Goal: Transaction & Acquisition: Purchase product/service

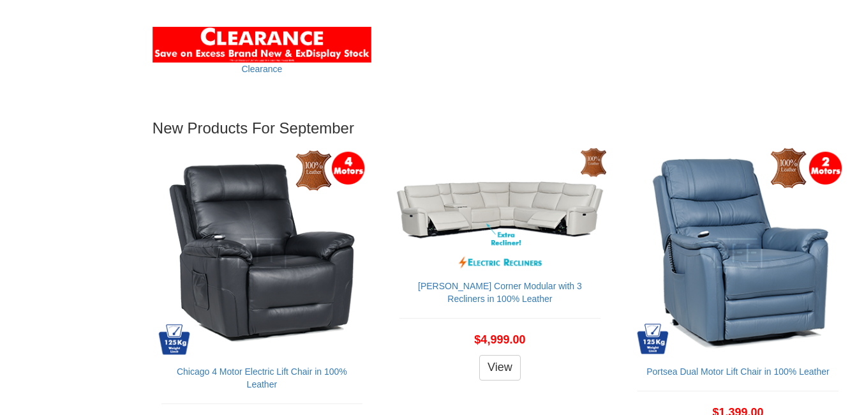
scroll to position [1277, 0]
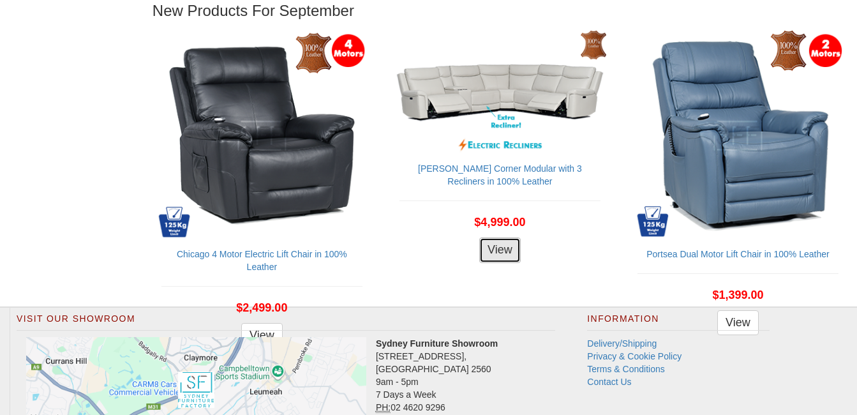
click at [500, 237] on link "View" at bounding box center [499, 250] width 41 height 26
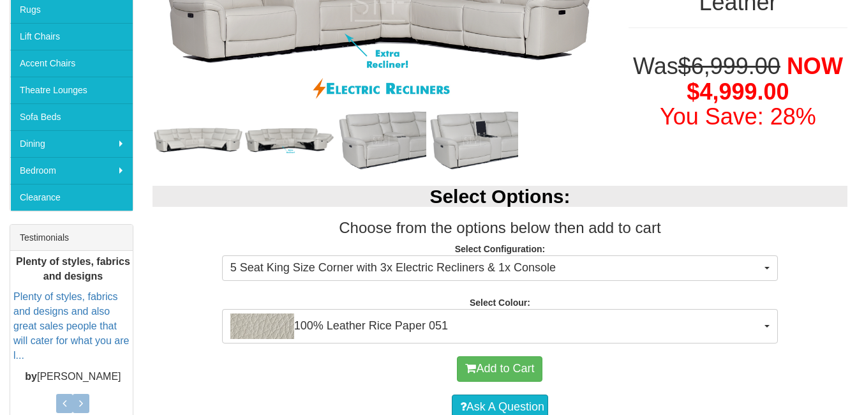
scroll to position [319, 0]
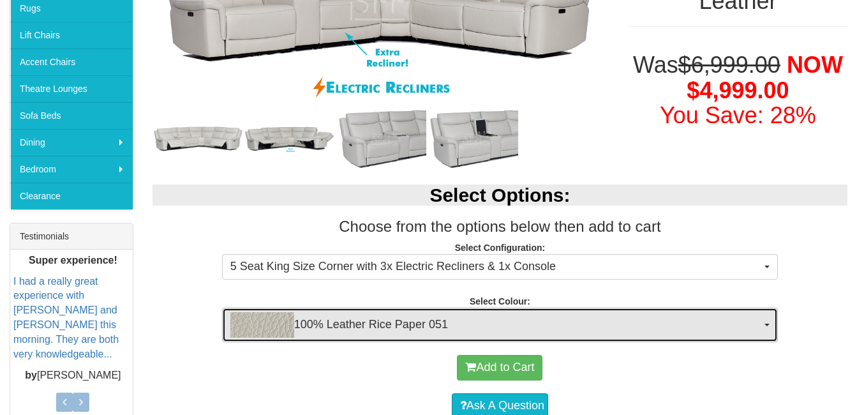
click at [766, 324] on span "button" at bounding box center [767, 325] width 5 height 3
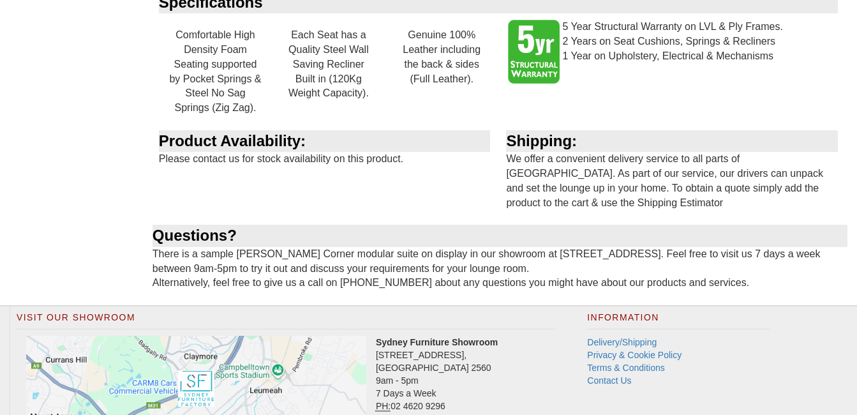
scroll to position [1660, 0]
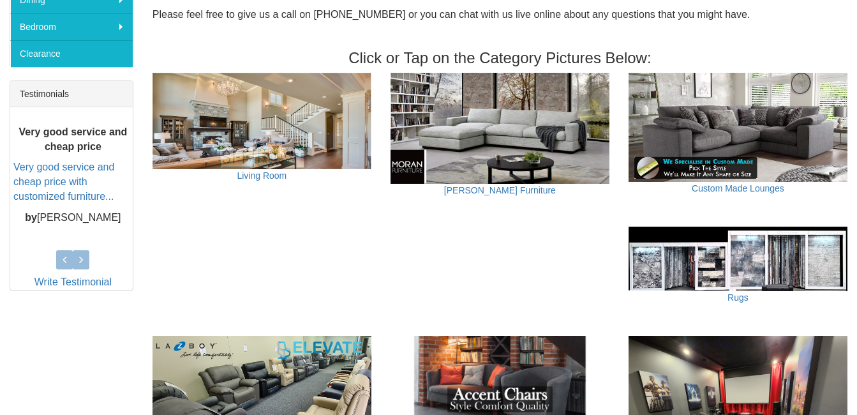
scroll to position [447, 0]
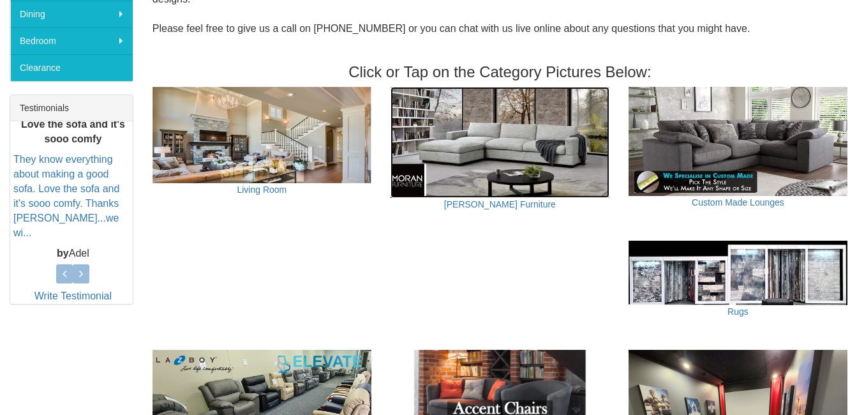
click at [431, 108] on img at bounding box center [500, 142] width 219 height 111
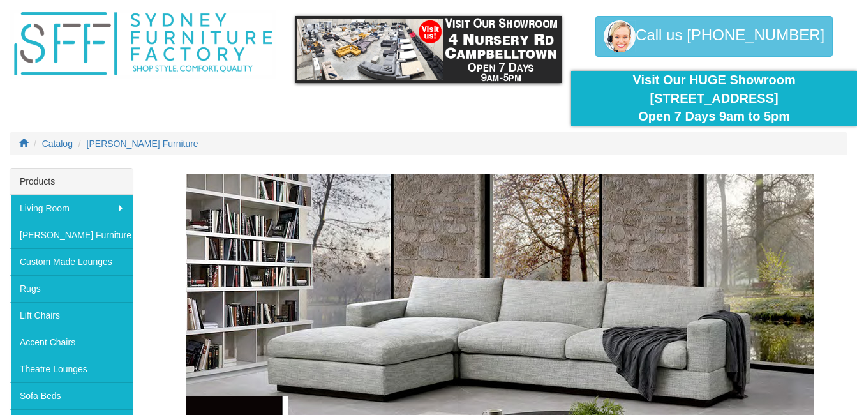
scroll to position [38, 0]
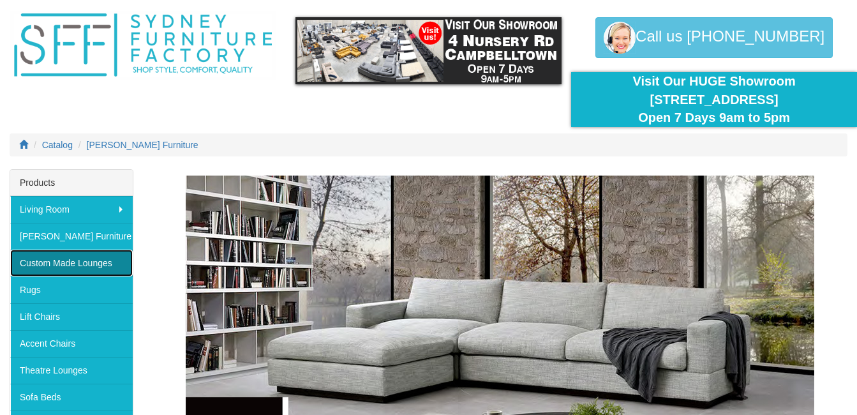
click at [82, 259] on link "Custom Made Lounges" at bounding box center [71, 263] width 123 height 27
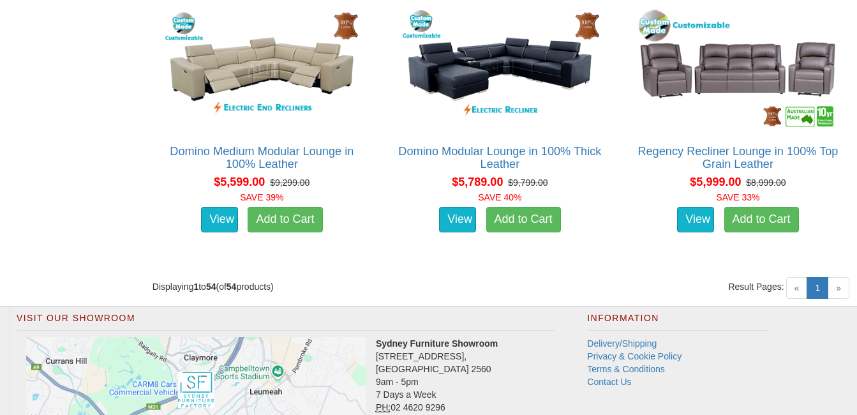
scroll to position [5362, 0]
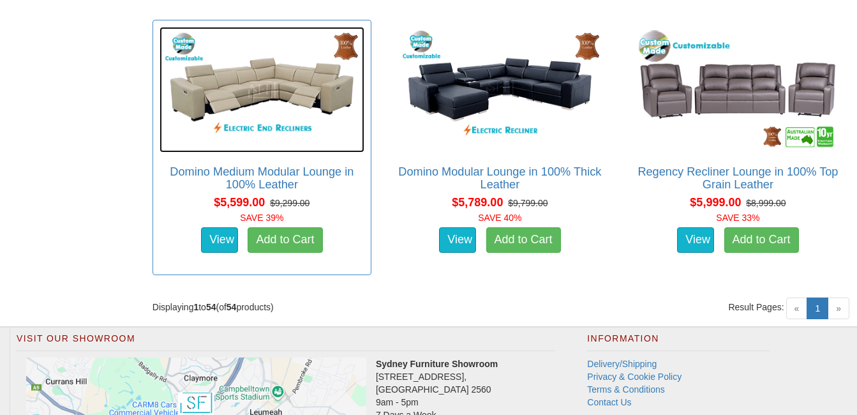
click at [236, 101] on img at bounding box center [262, 90] width 205 height 126
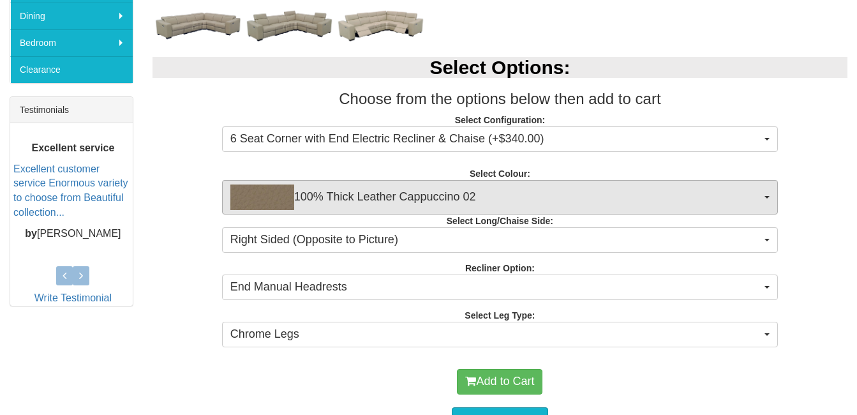
scroll to position [447, 0]
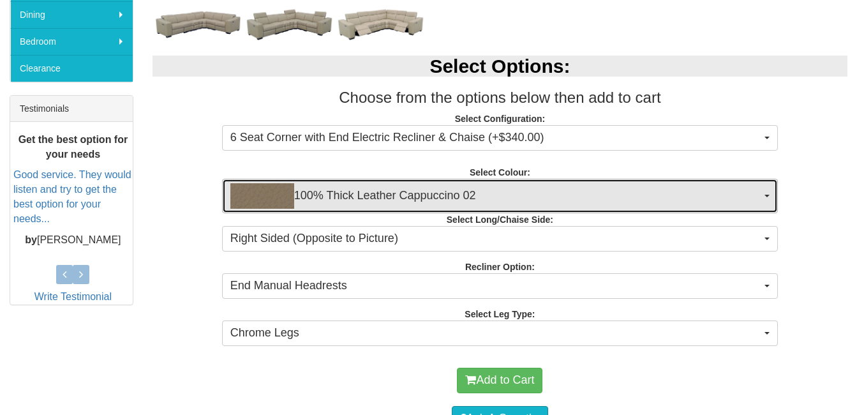
click at [762, 195] on button "100% Thick Leather Cappuccino 02" at bounding box center [500, 196] width 556 height 34
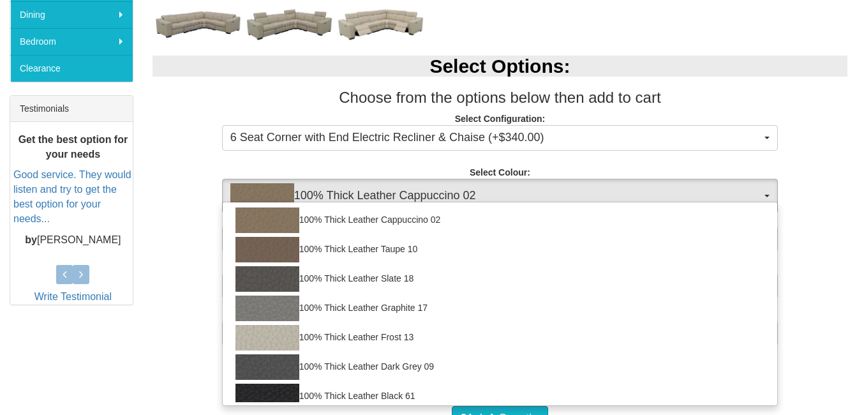
click at [792, 160] on div "Select Options: Choose from the options below then add to cart Select Configura…" at bounding box center [500, 199] width 714 height 312
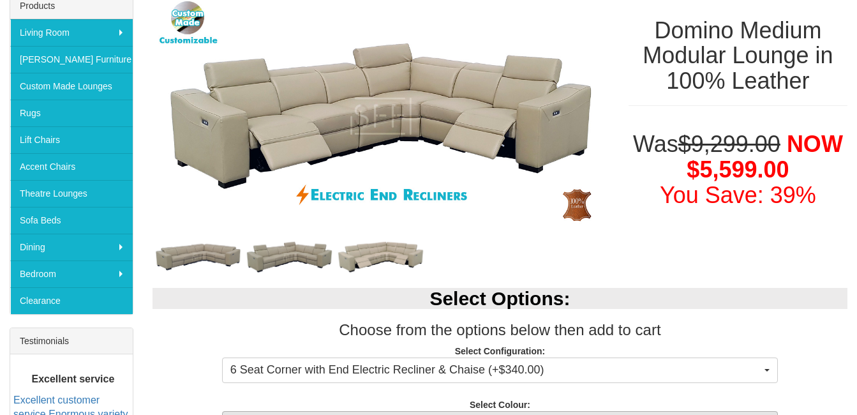
scroll to position [191, 0]
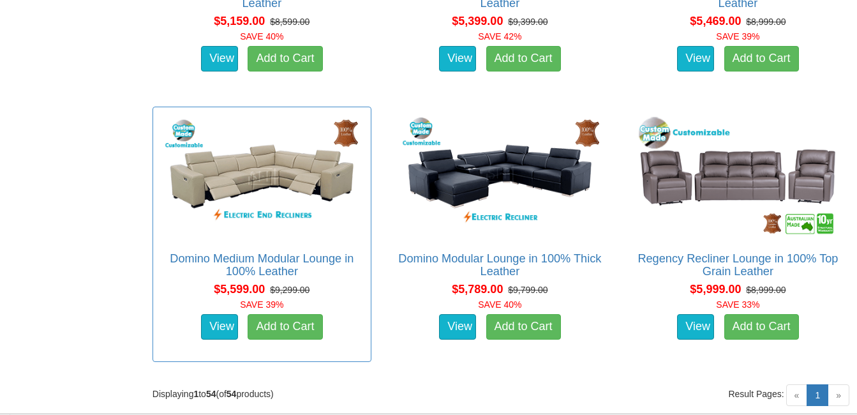
scroll to position [5319, 0]
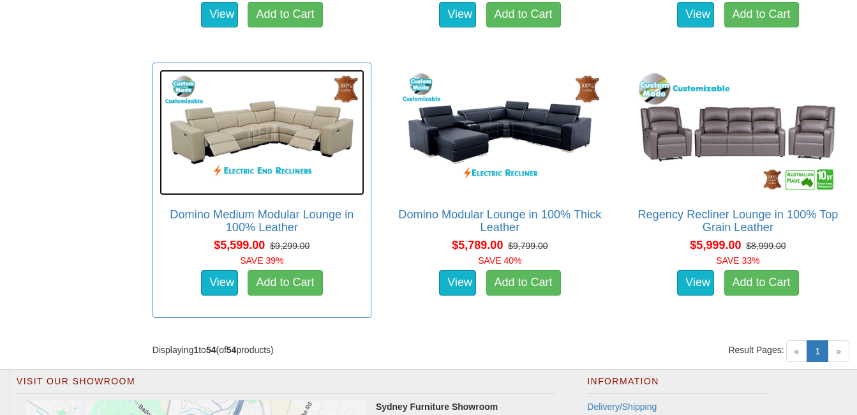
click at [299, 163] on img at bounding box center [262, 133] width 205 height 126
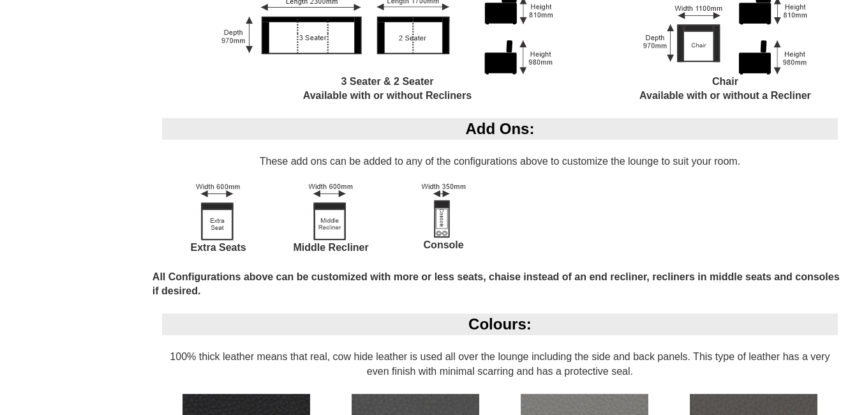
scroll to position [2298, 0]
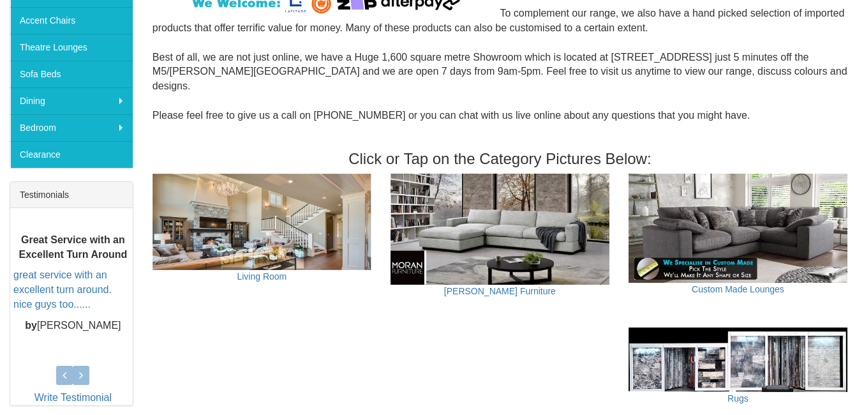
scroll to position [383, 0]
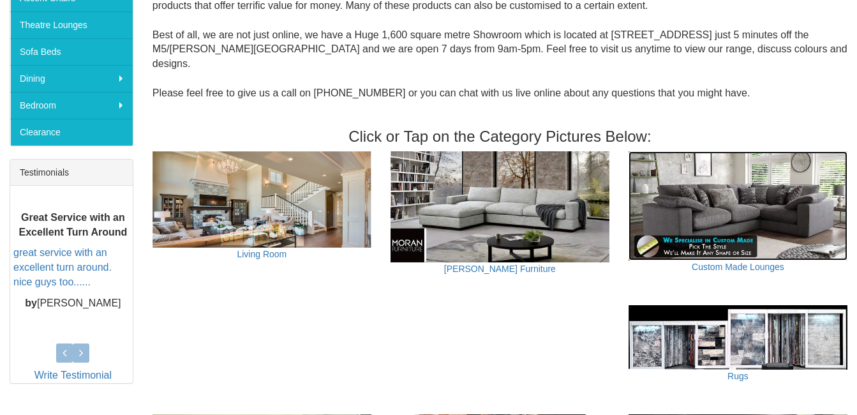
click at [762, 193] on img at bounding box center [738, 206] width 219 height 110
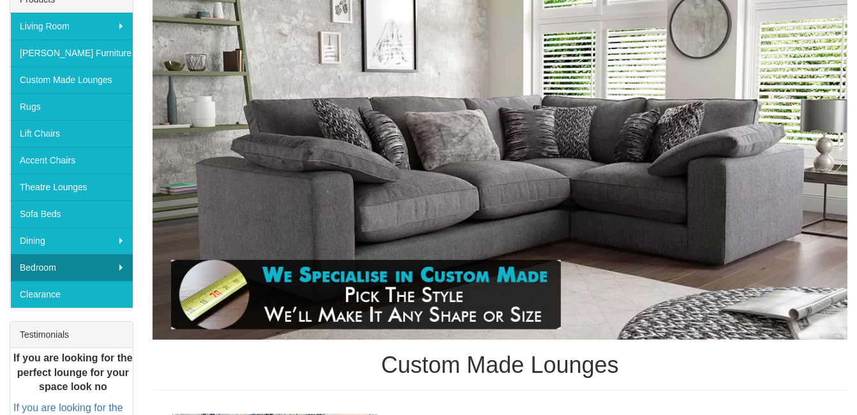
scroll to position [191, 0]
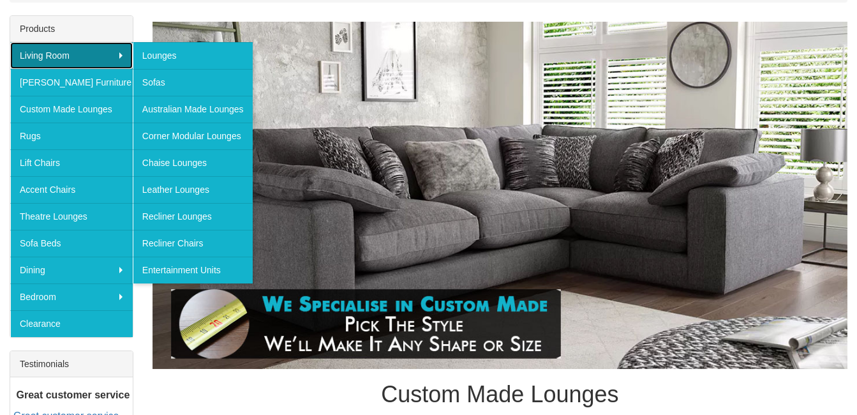
click at [101, 45] on link "Living Room" at bounding box center [71, 55] width 123 height 27
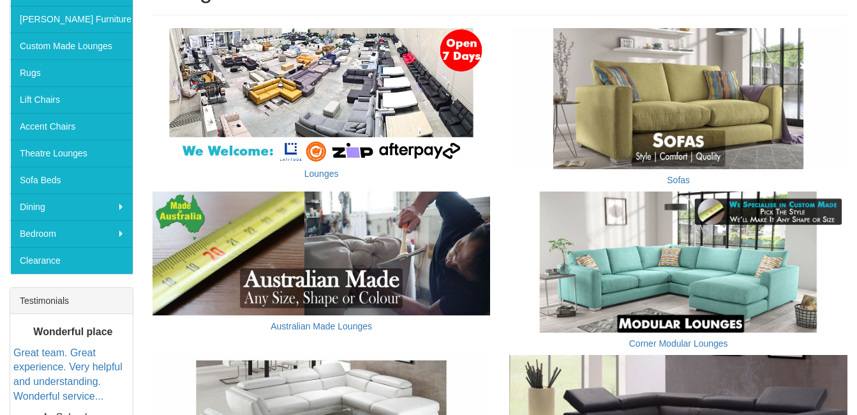
scroll to position [255, 0]
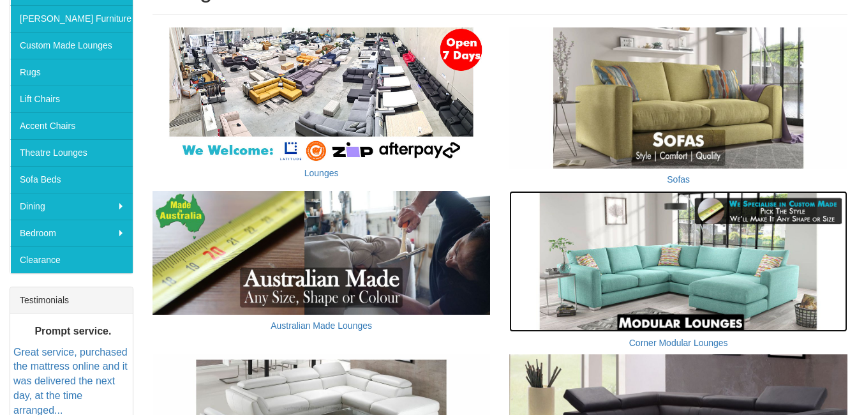
click at [679, 291] on img at bounding box center [678, 261] width 338 height 141
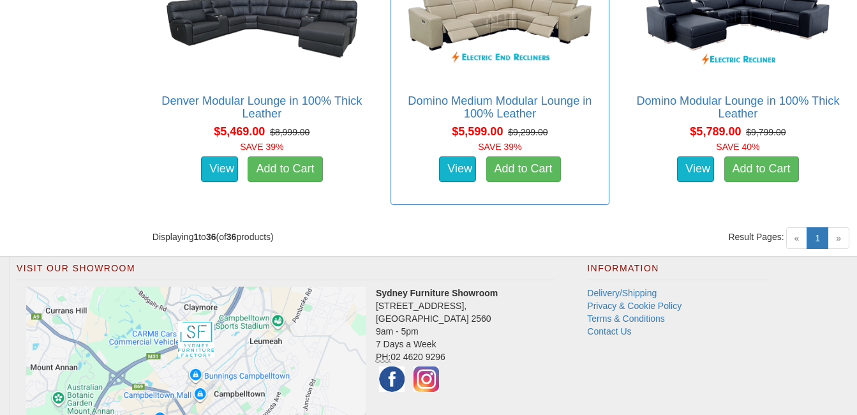
scroll to position [3702, 0]
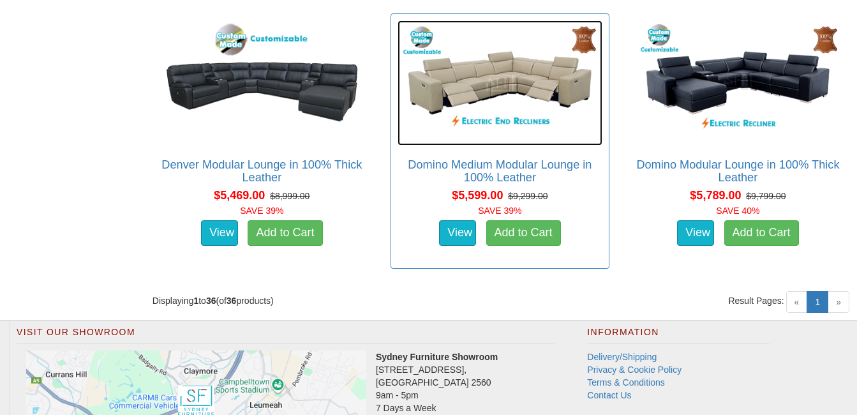
click at [516, 57] on img at bounding box center [500, 83] width 205 height 126
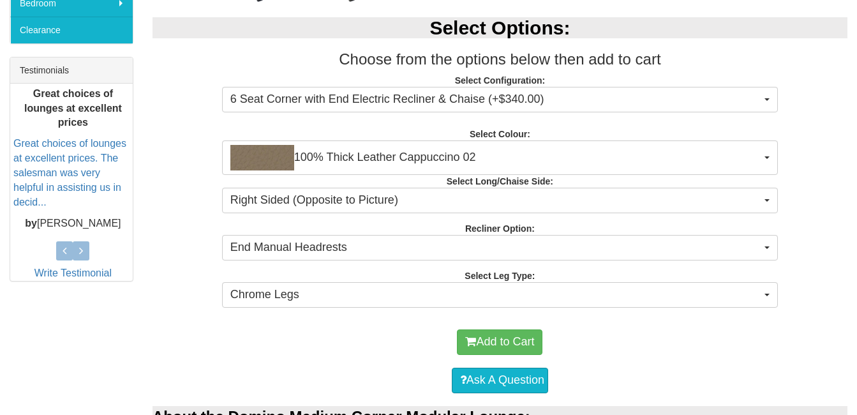
scroll to position [447, 0]
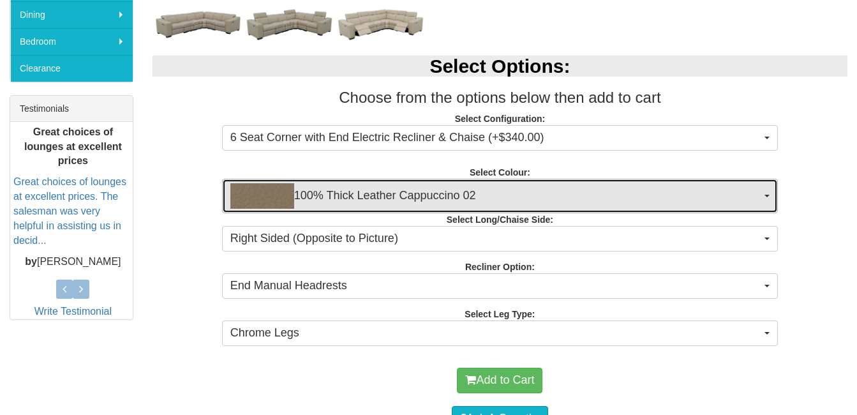
click at [765, 195] on span "button" at bounding box center [767, 196] width 5 height 3
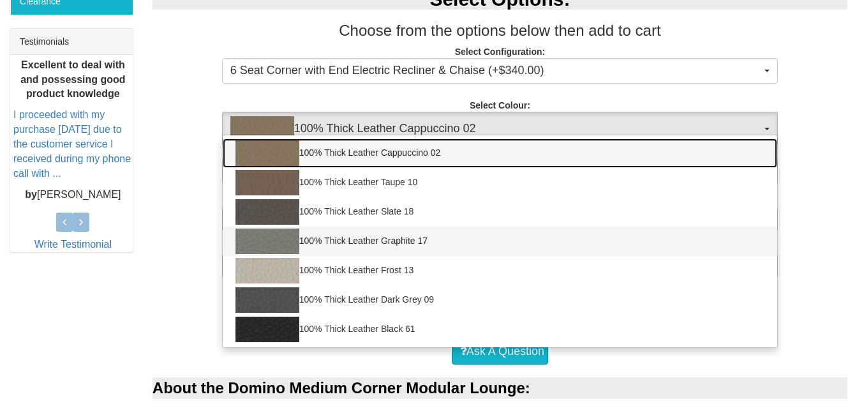
scroll to position [574, 0]
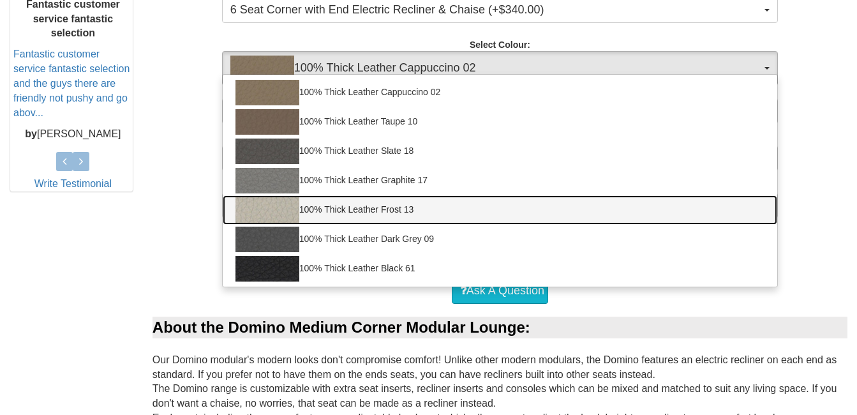
click at [259, 213] on img at bounding box center [268, 210] width 64 height 26
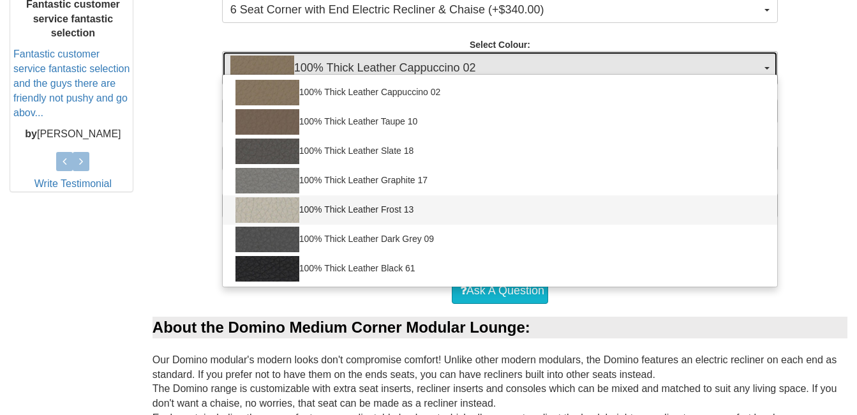
select select "1946"
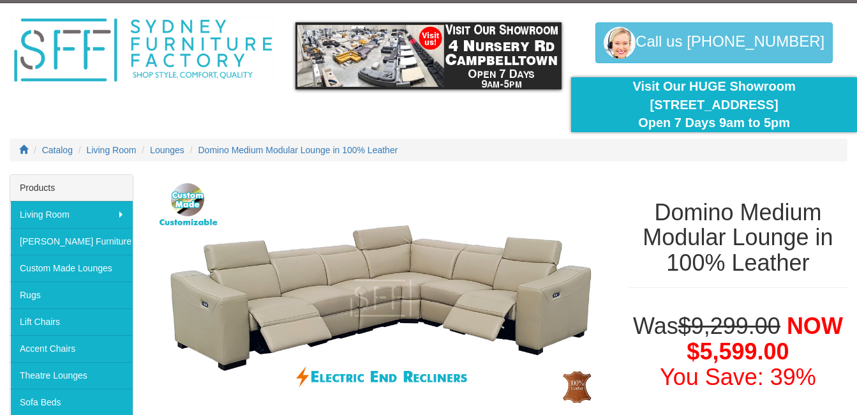
scroll to position [0, 0]
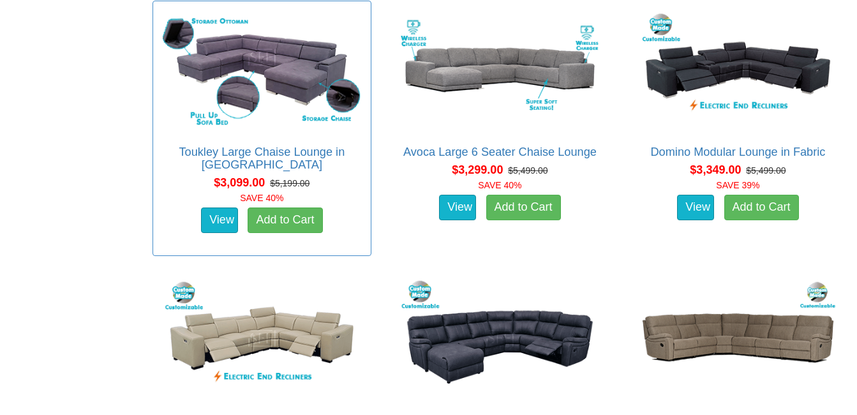
scroll to position [1723, 0]
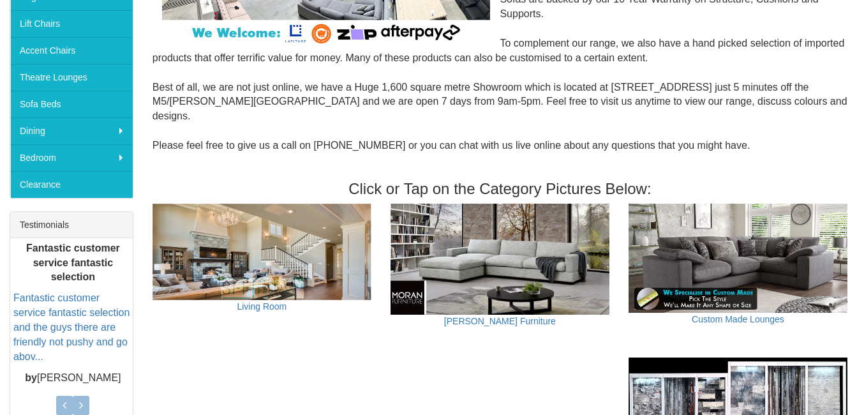
scroll to position [447, 0]
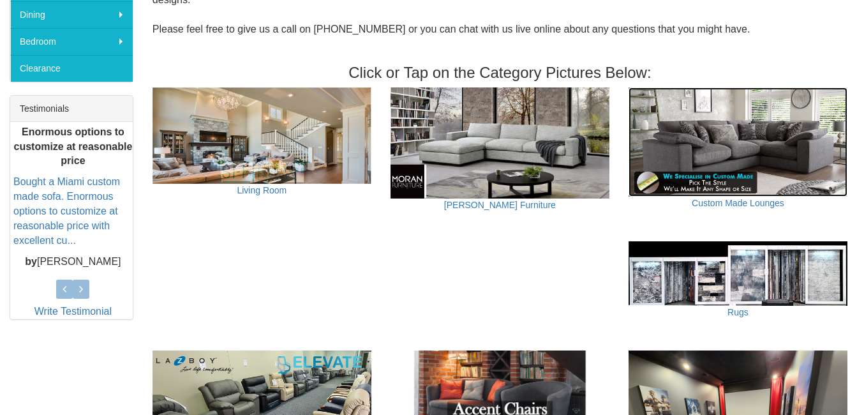
click at [735, 124] on img at bounding box center [738, 142] width 219 height 110
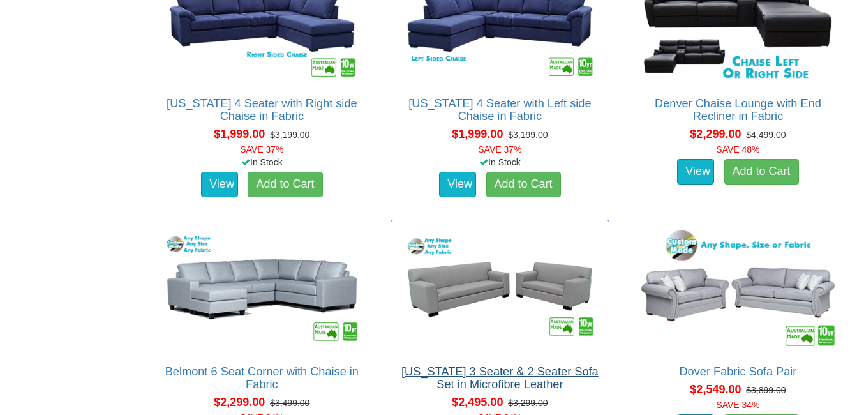
scroll to position [1468, 0]
